Goal: Task Accomplishment & Management: Manage account settings

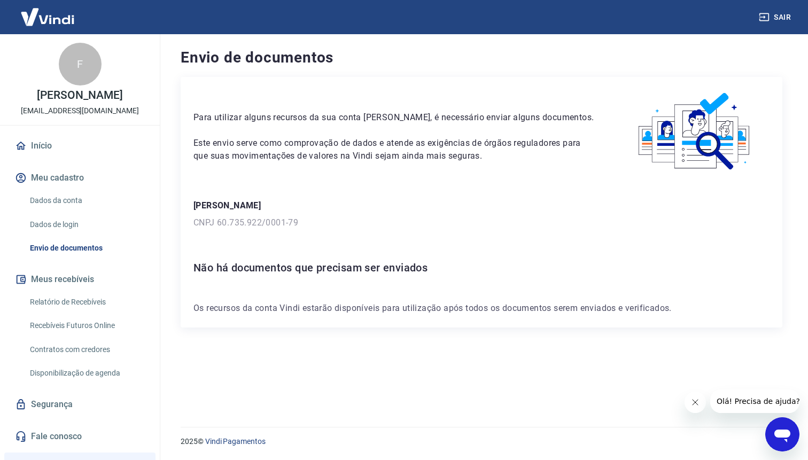
scroll to position [117, 0]
click at [67, 202] on link "Dados da conta" at bounding box center [86, 201] width 121 height 22
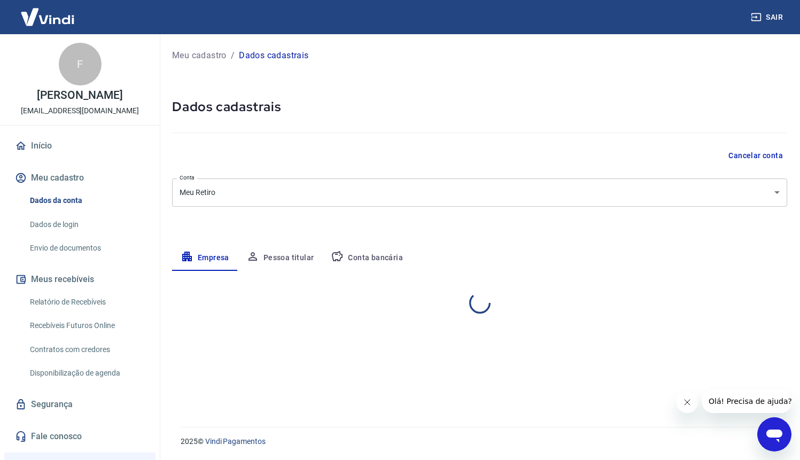
select select "SP"
select select "business"
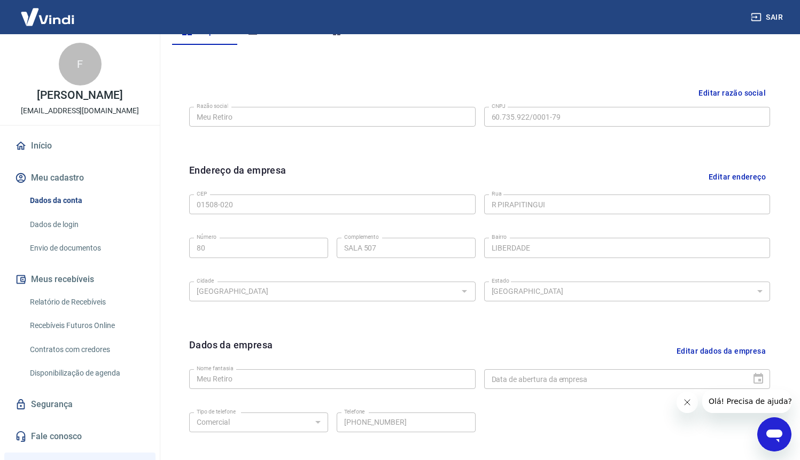
scroll to position [110, 0]
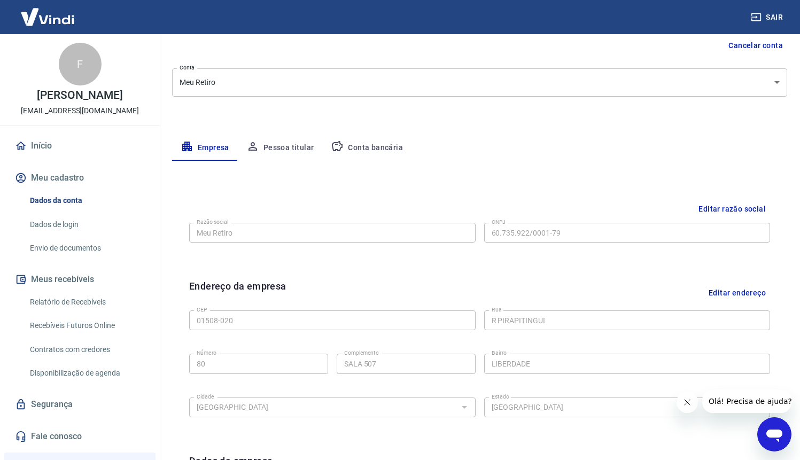
click at [68, 199] on link "Dados da conta" at bounding box center [86, 201] width 121 height 22
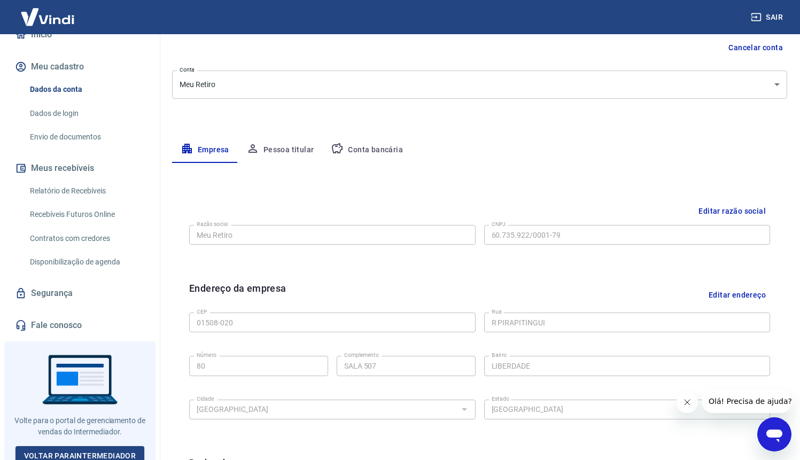
scroll to position [117, 0]
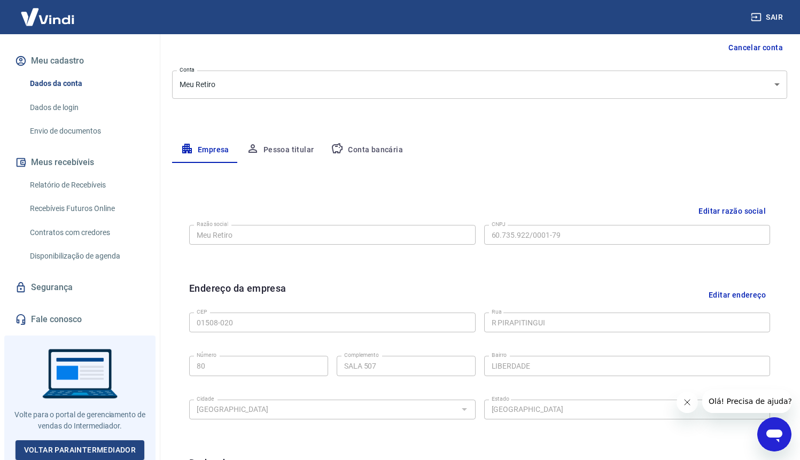
click at [100, 277] on link "Segurança" at bounding box center [80, 288] width 134 height 24
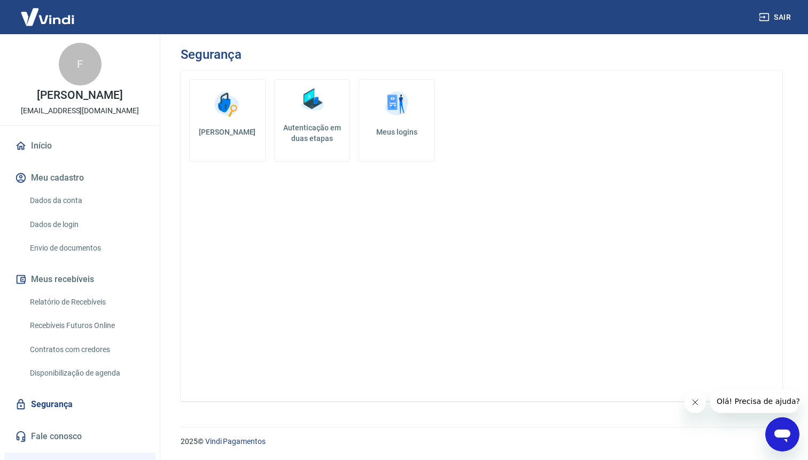
click at [48, 160] on div "Início Meu cadastro Dados da conta Dados de login Envio de documentos Meus rece…" at bounding box center [80, 291] width 160 height 314
click at [48, 148] on link "Início" at bounding box center [80, 146] width 134 height 24
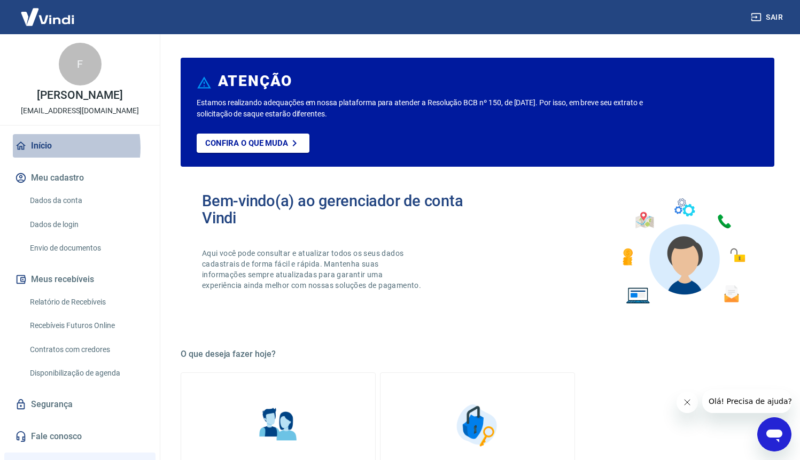
click at [48, 148] on link "Início" at bounding box center [80, 146] width 134 height 24
